Goal: Task Accomplishment & Management: Use online tool/utility

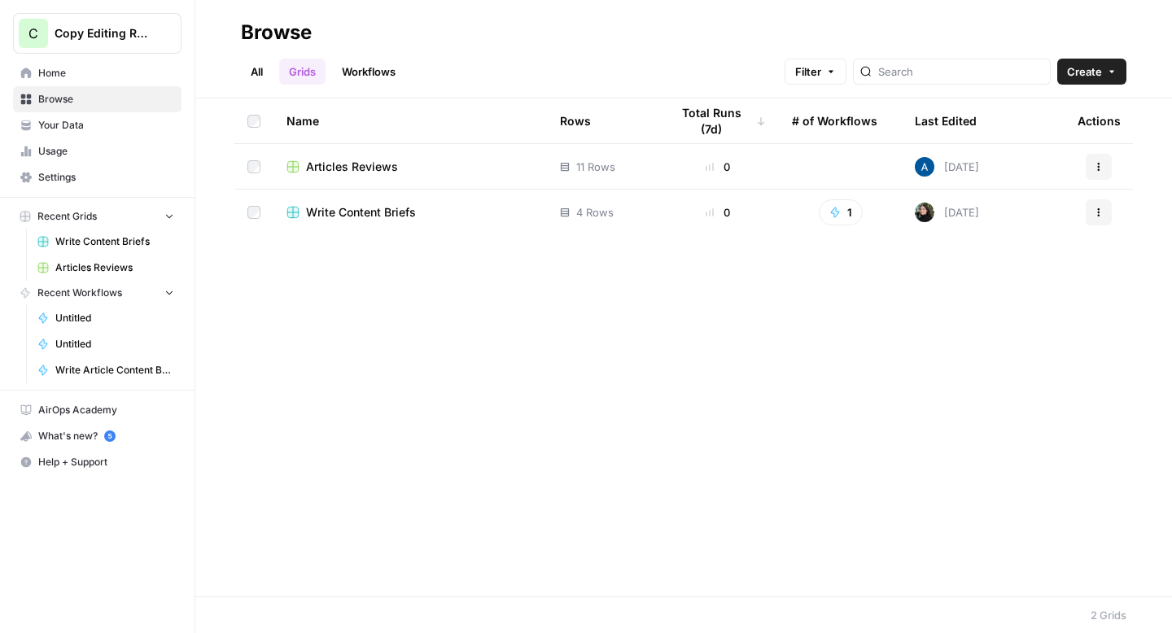
click at [103, 23] on button "C Copy Editing Review" at bounding box center [97, 33] width 169 height 41
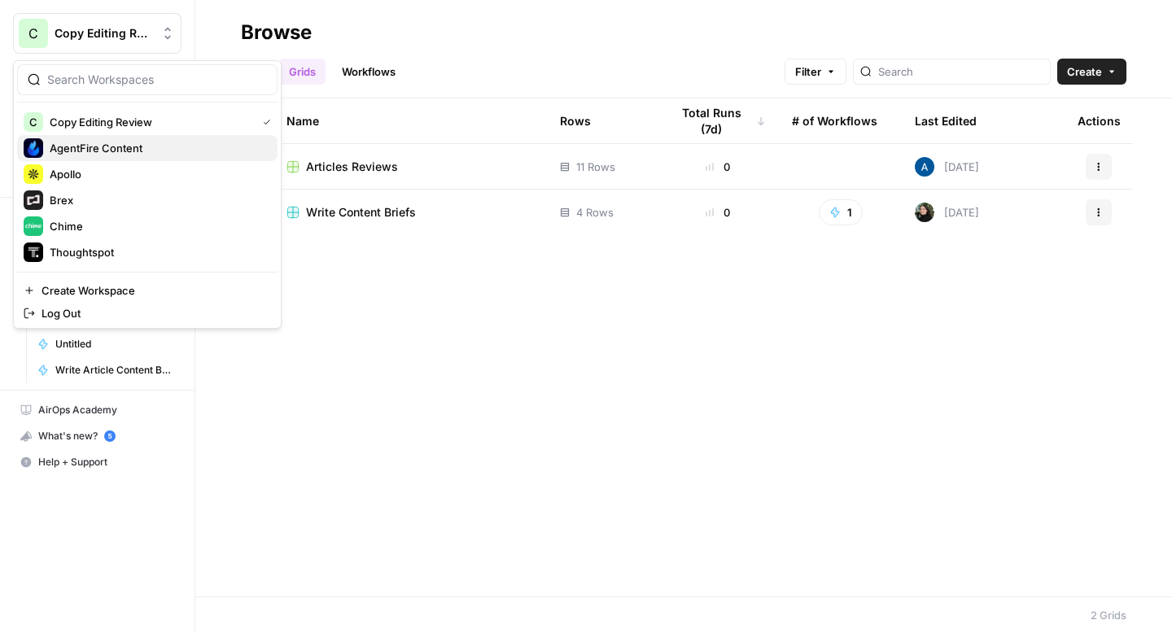
click at [99, 145] on span "AgentFire Content" at bounding box center [157, 148] width 215 height 16
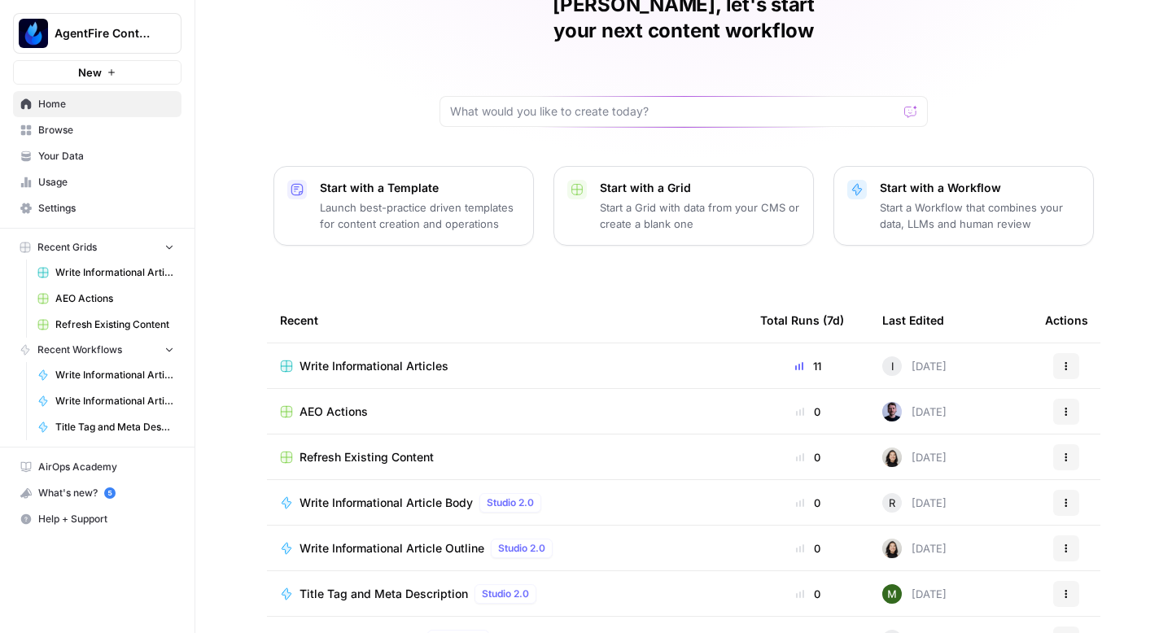
scroll to position [116, 0]
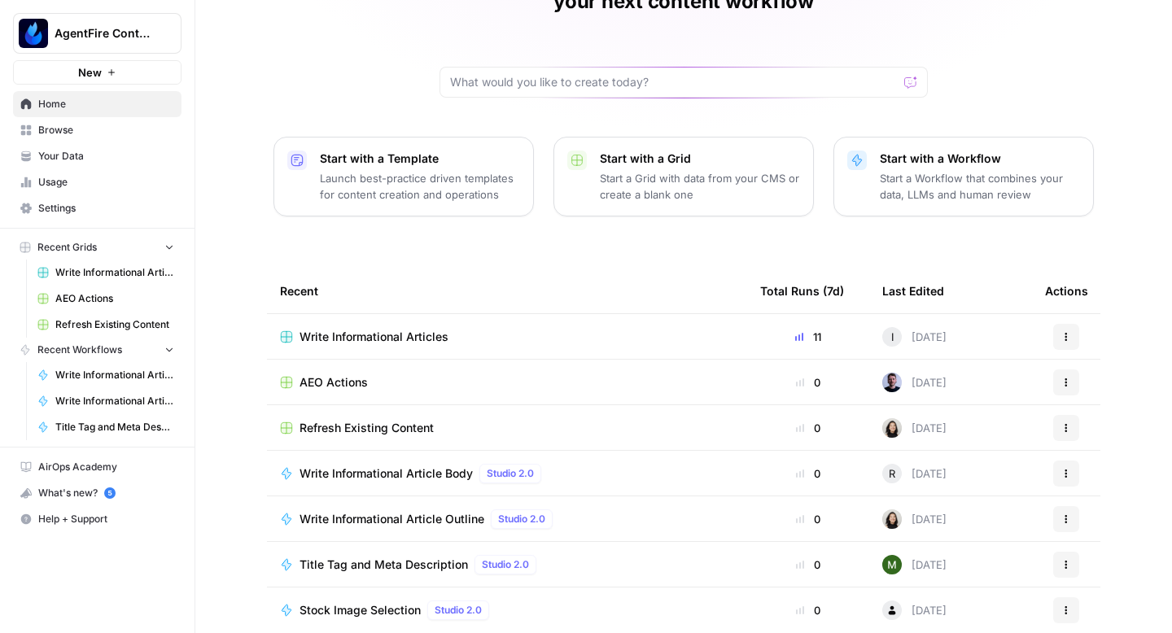
click at [340, 329] on span "Write Informational Articles" at bounding box center [374, 337] width 149 height 16
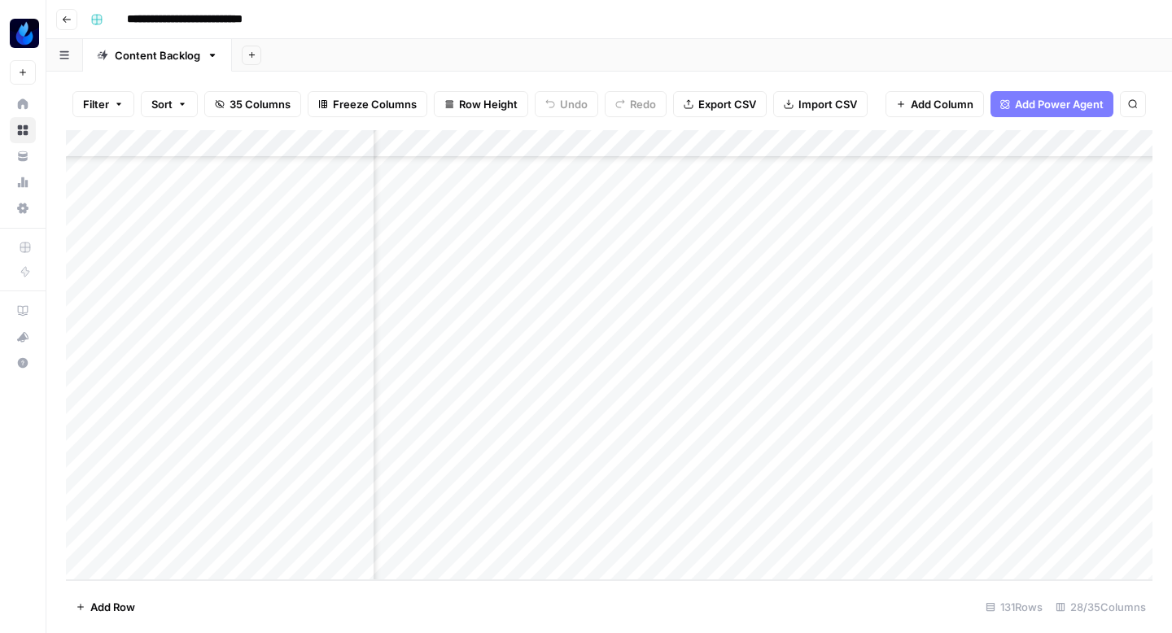
scroll to position [5149, 715]
click at [499, 394] on div "Add Column" at bounding box center [609, 355] width 1087 height 450
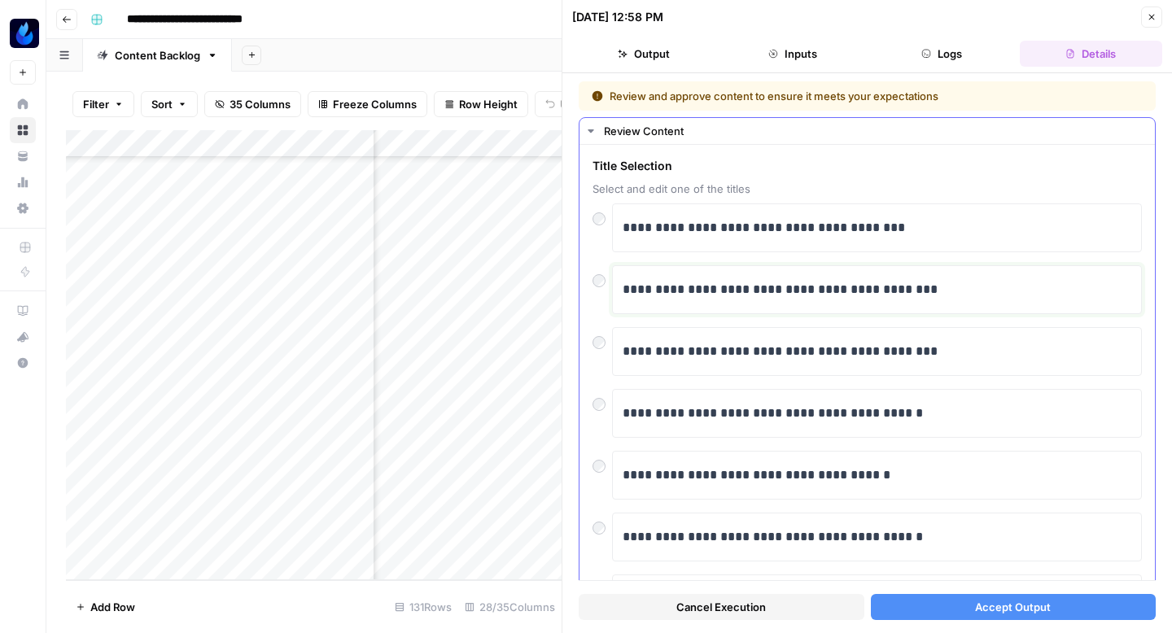
click at [647, 292] on p "**********" at bounding box center [877, 289] width 509 height 21
click at [638, 289] on p "**********" at bounding box center [877, 289] width 509 height 21
click at [1157, 14] on button "Close" at bounding box center [1151, 17] width 21 height 21
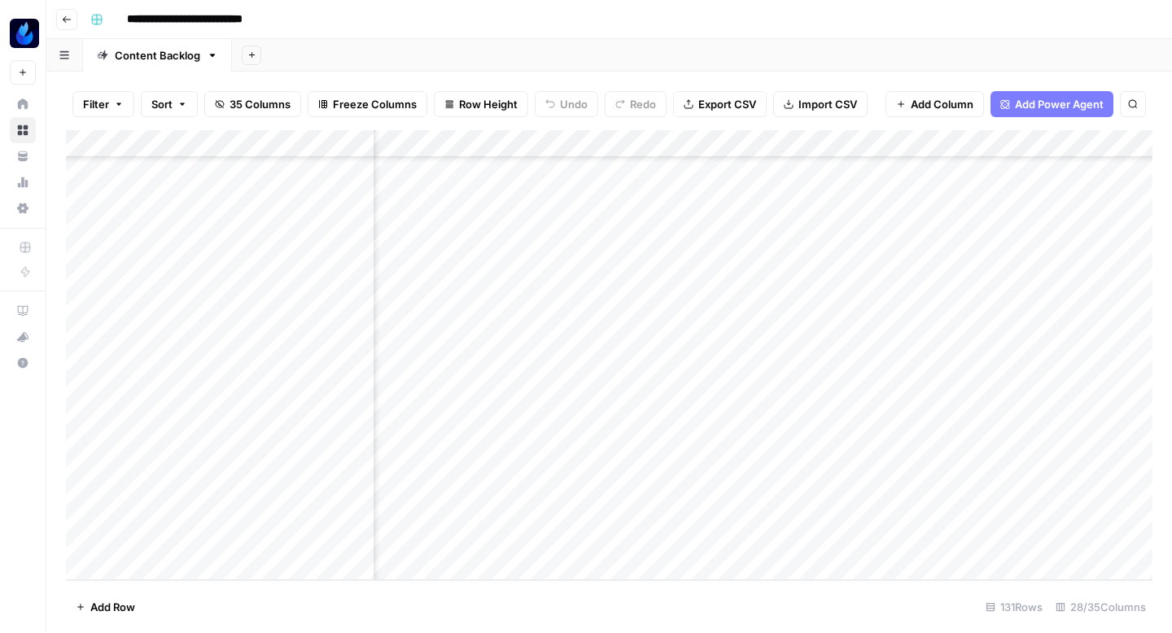
scroll to position [5120, 715]
click at [437, 384] on div "Add Column" at bounding box center [609, 355] width 1087 height 450
click at [162, 496] on div "Add Column" at bounding box center [609, 355] width 1087 height 450
click at [309, 488] on div "Add Column" at bounding box center [609, 355] width 1087 height 450
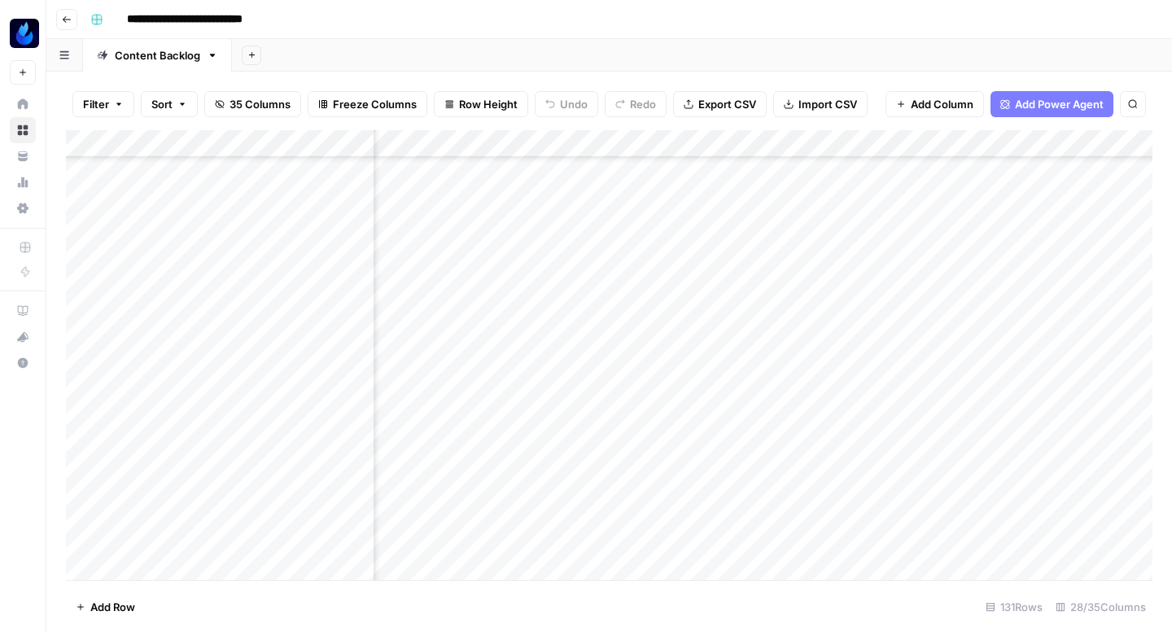
scroll to position [4719, 202]
click at [956, 400] on div "Add Column" at bounding box center [609, 355] width 1087 height 450
click at [492, 209] on div "Add Column" at bounding box center [609, 355] width 1087 height 450
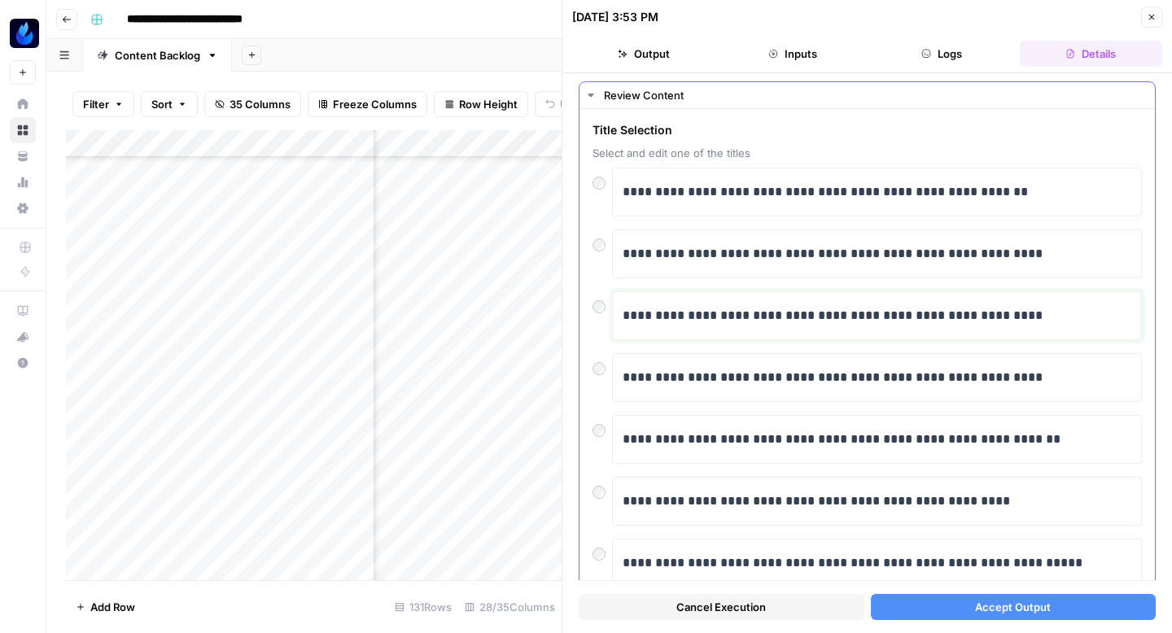
click at [886, 304] on div "**********" at bounding box center [877, 316] width 509 height 34
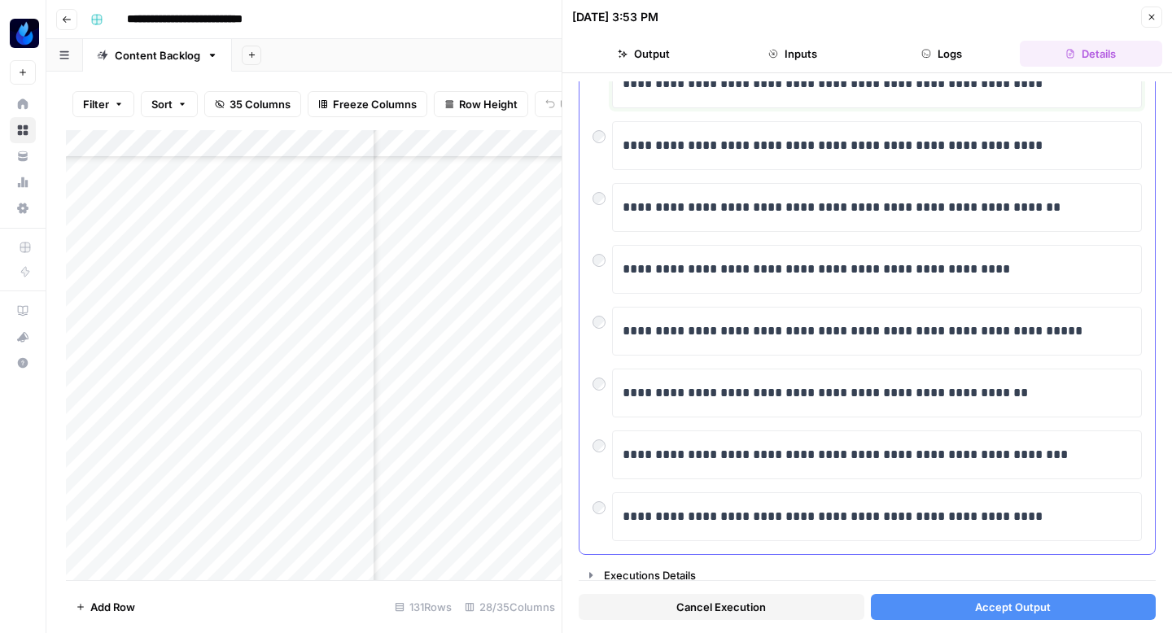
scroll to position [277, 0]
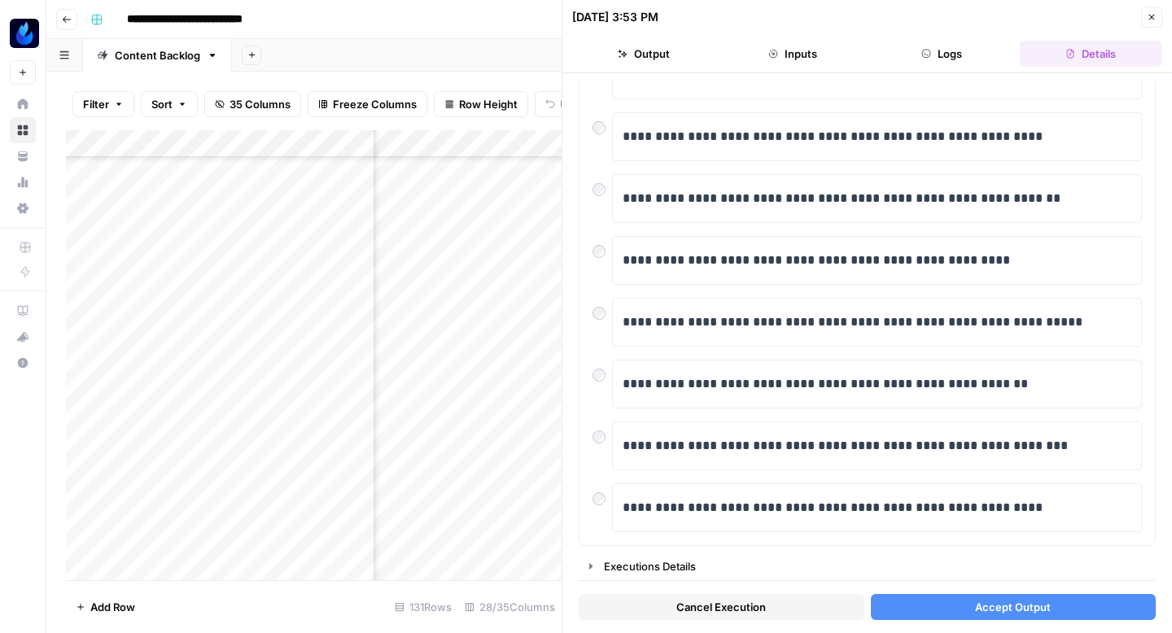
click at [925, 606] on button "Accept Output" at bounding box center [1014, 607] width 286 height 26
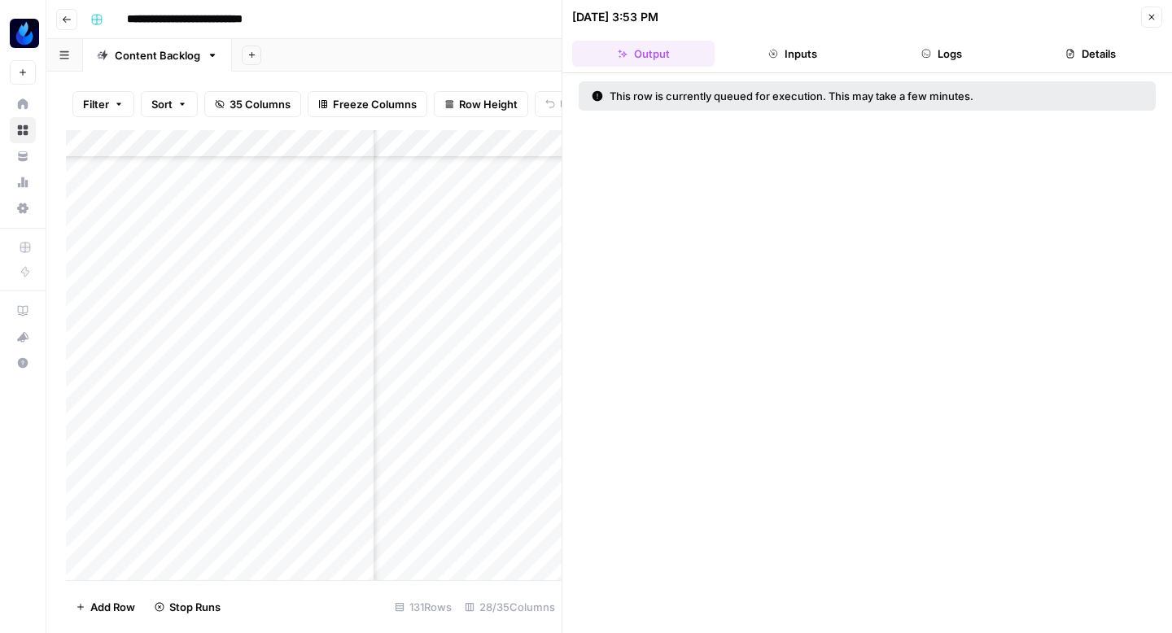
click at [1152, 16] on icon "button" at bounding box center [1152, 18] width 6 height 6
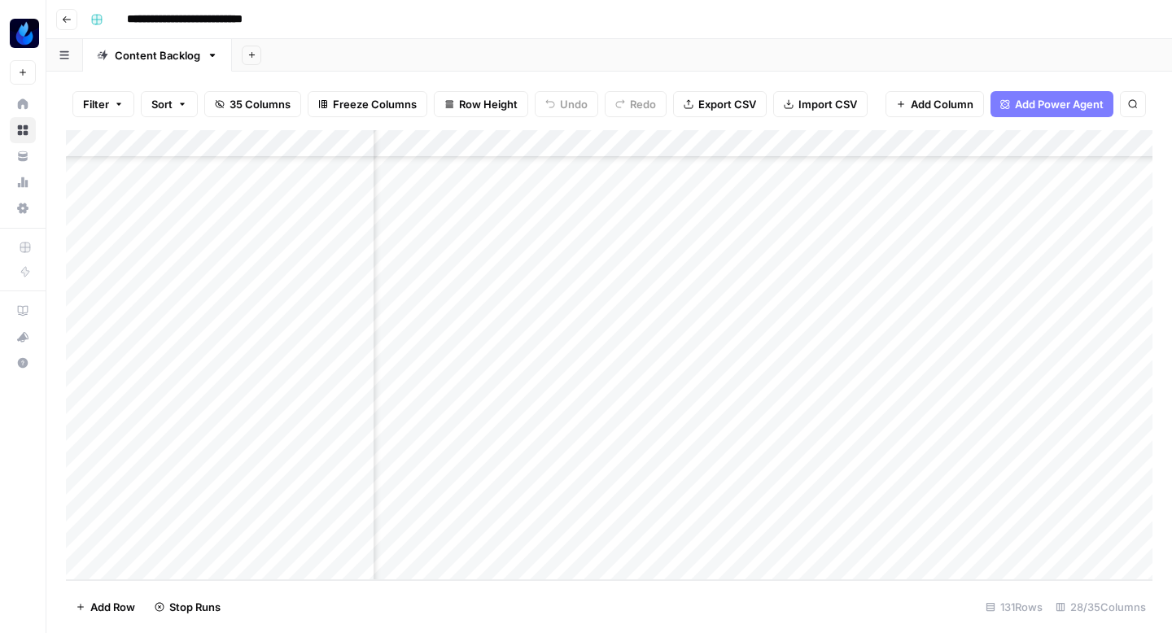
scroll to position [5149, 675]
click at [537, 352] on div "Add Column" at bounding box center [609, 355] width 1087 height 450
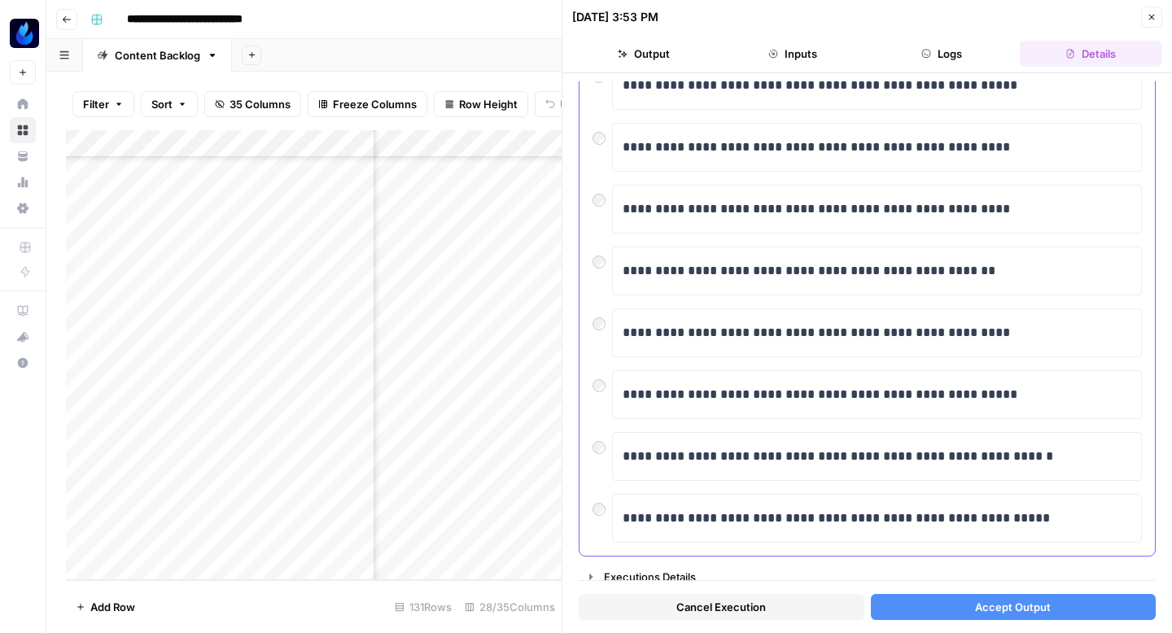
scroll to position [270, 0]
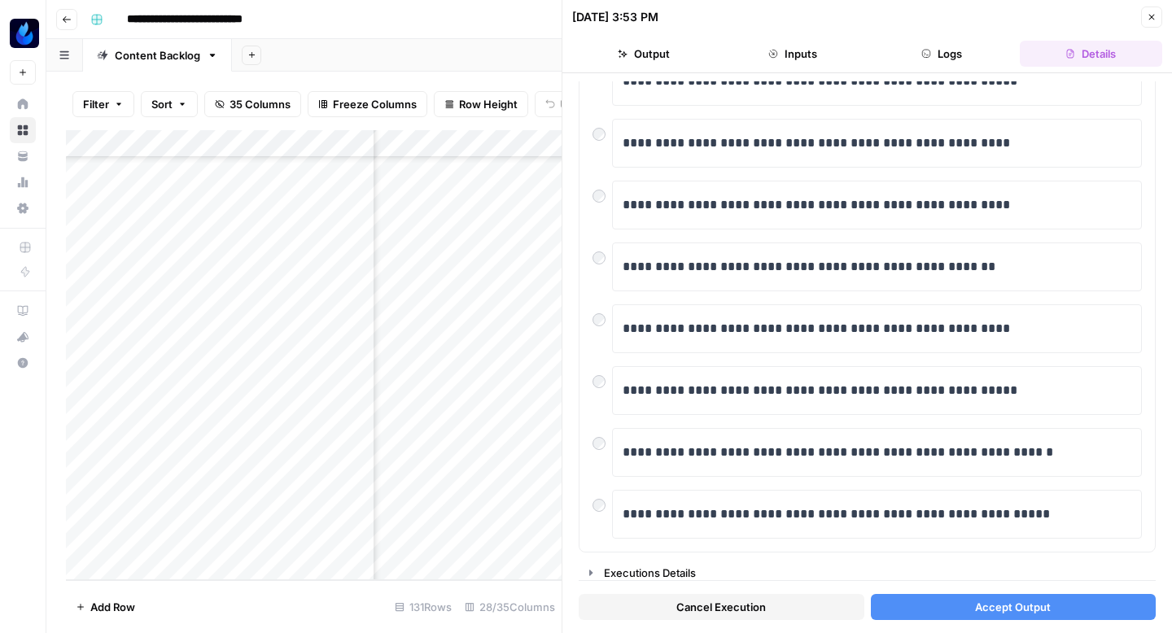
click at [897, 608] on button "Accept Output" at bounding box center [1014, 607] width 286 height 26
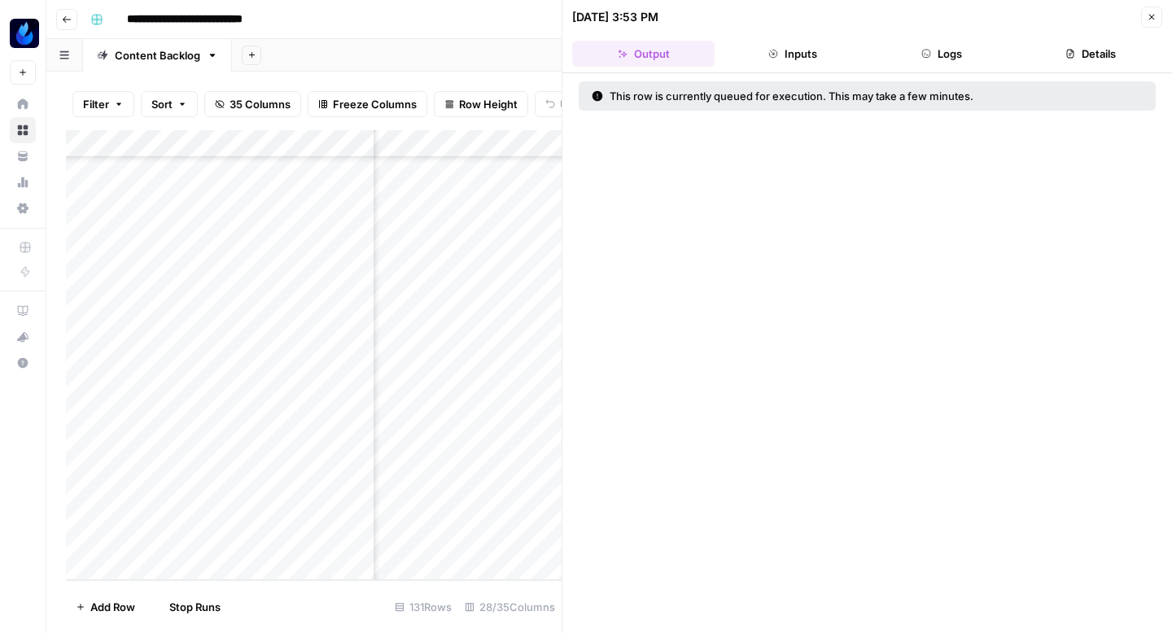
click at [1155, 15] on icon "button" at bounding box center [1152, 17] width 10 height 10
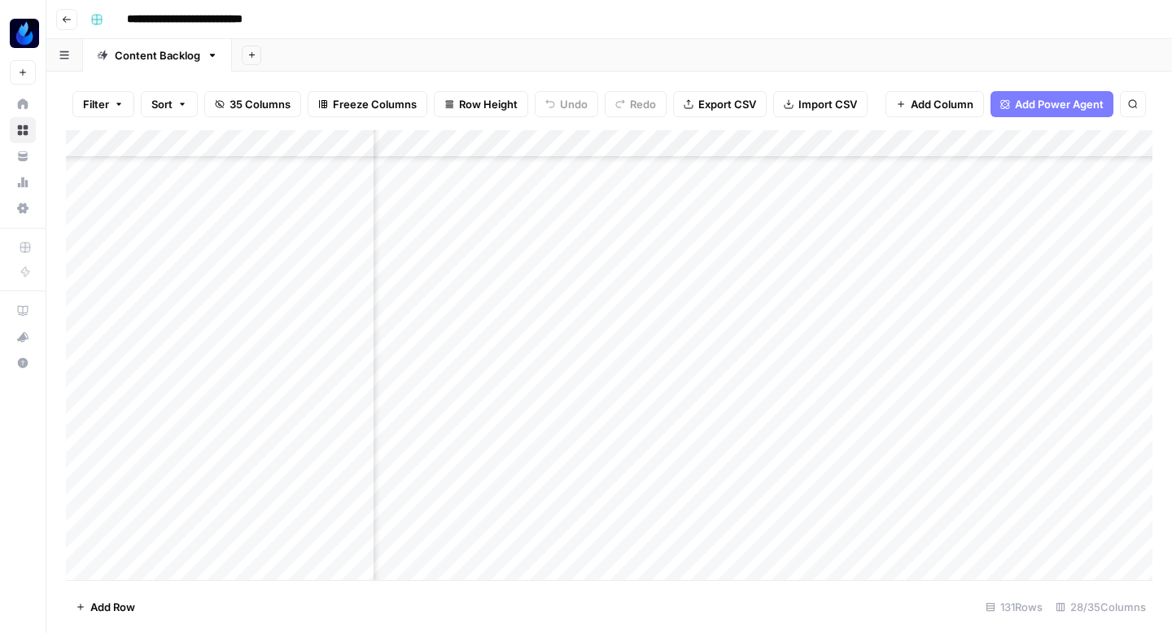
scroll to position [5090, 1973]
click at [501, 411] on div "Add Column" at bounding box center [609, 355] width 1087 height 450
click at [499, 251] on div "Add Column" at bounding box center [609, 355] width 1087 height 450
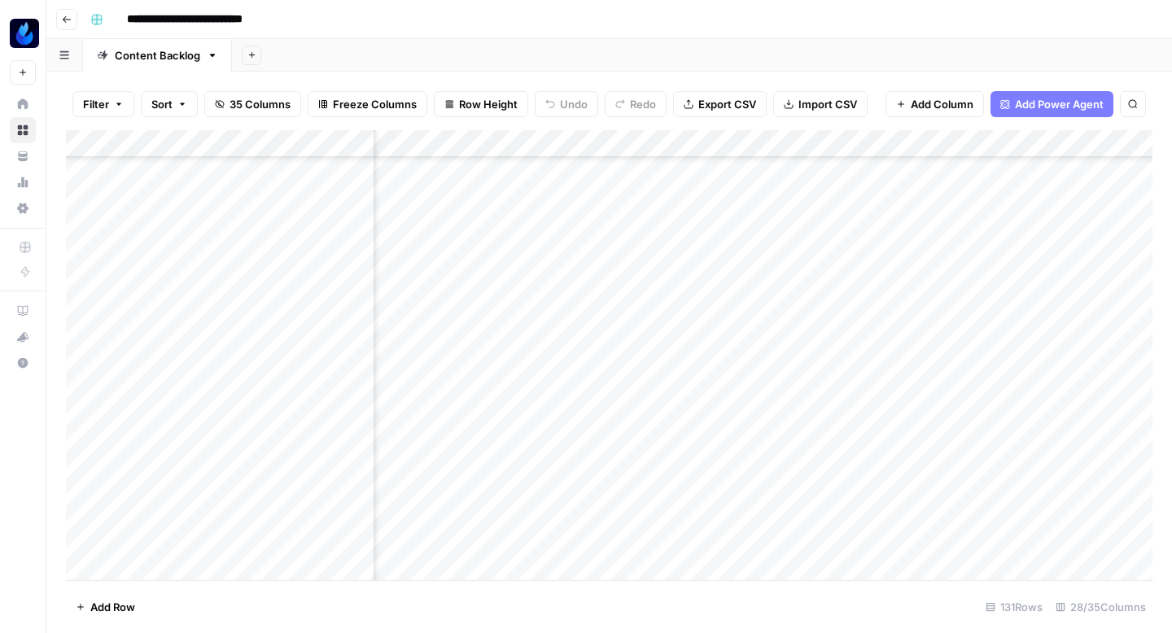
click at [594, 232] on div "Add Column" at bounding box center [609, 355] width 1087 height 450
click at [594, 409] on div "Add Column" at bounding box center [609, 355] width 1087 height 450
click at [798, 369] on div "Add Column" at bounding box center [609, 355] width 1087 height 450
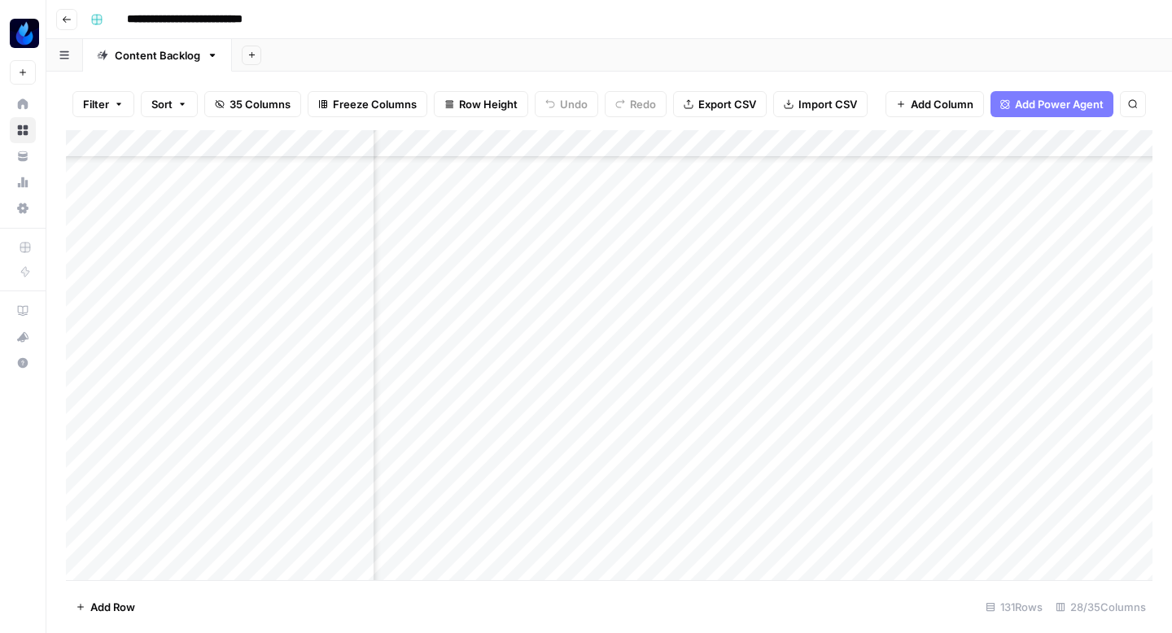
scroll to position [4926, 2697]
click at [794, 191] on div "Add Column" at bounding box center [609, 355] width 1087 height 450
